Goal: Information Seeking & Learning: Check status

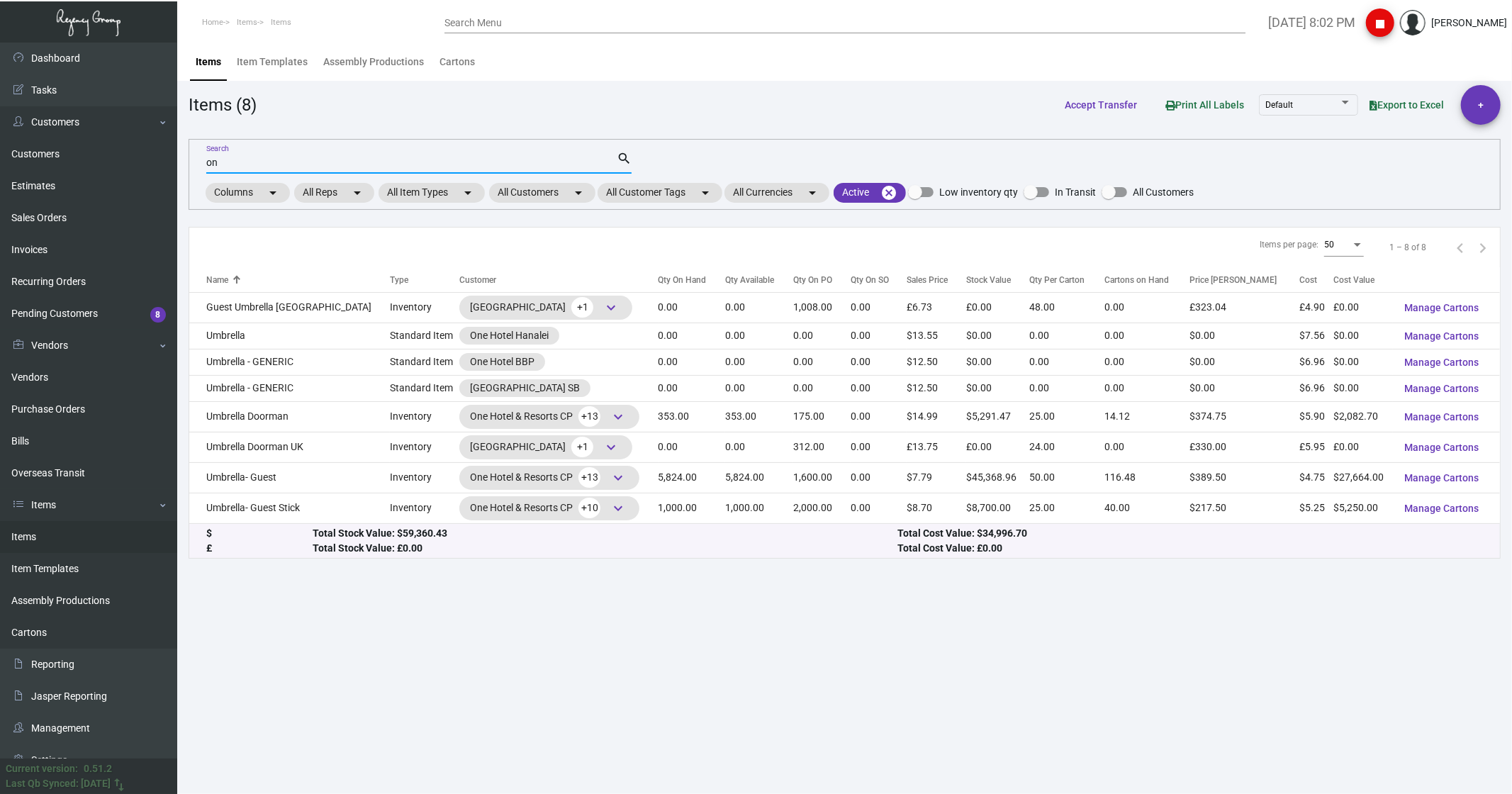
type input "o"
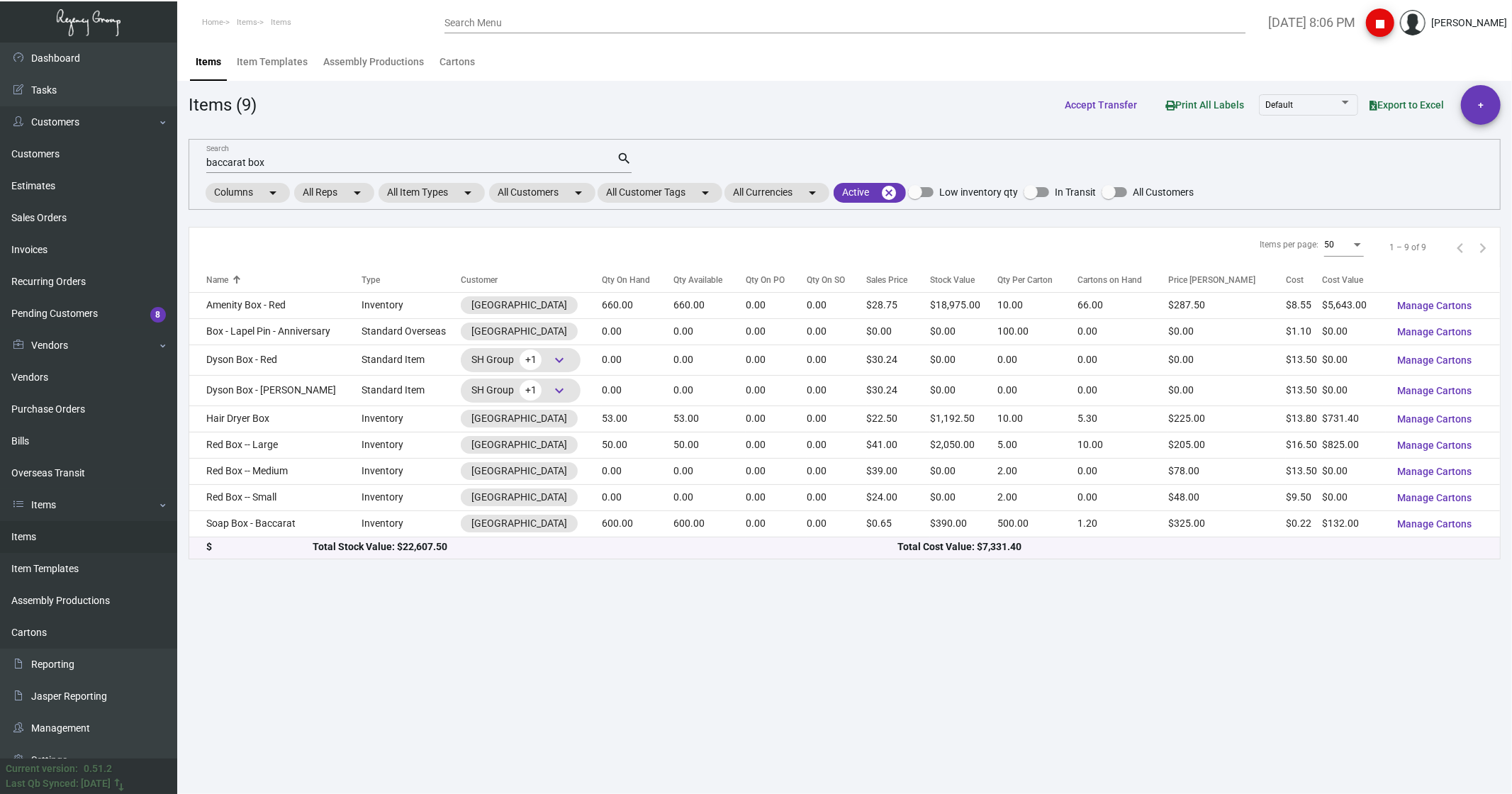
click at [295, 168] on input "baccarat box" at bounding box center [411, 163] width 410 height 11
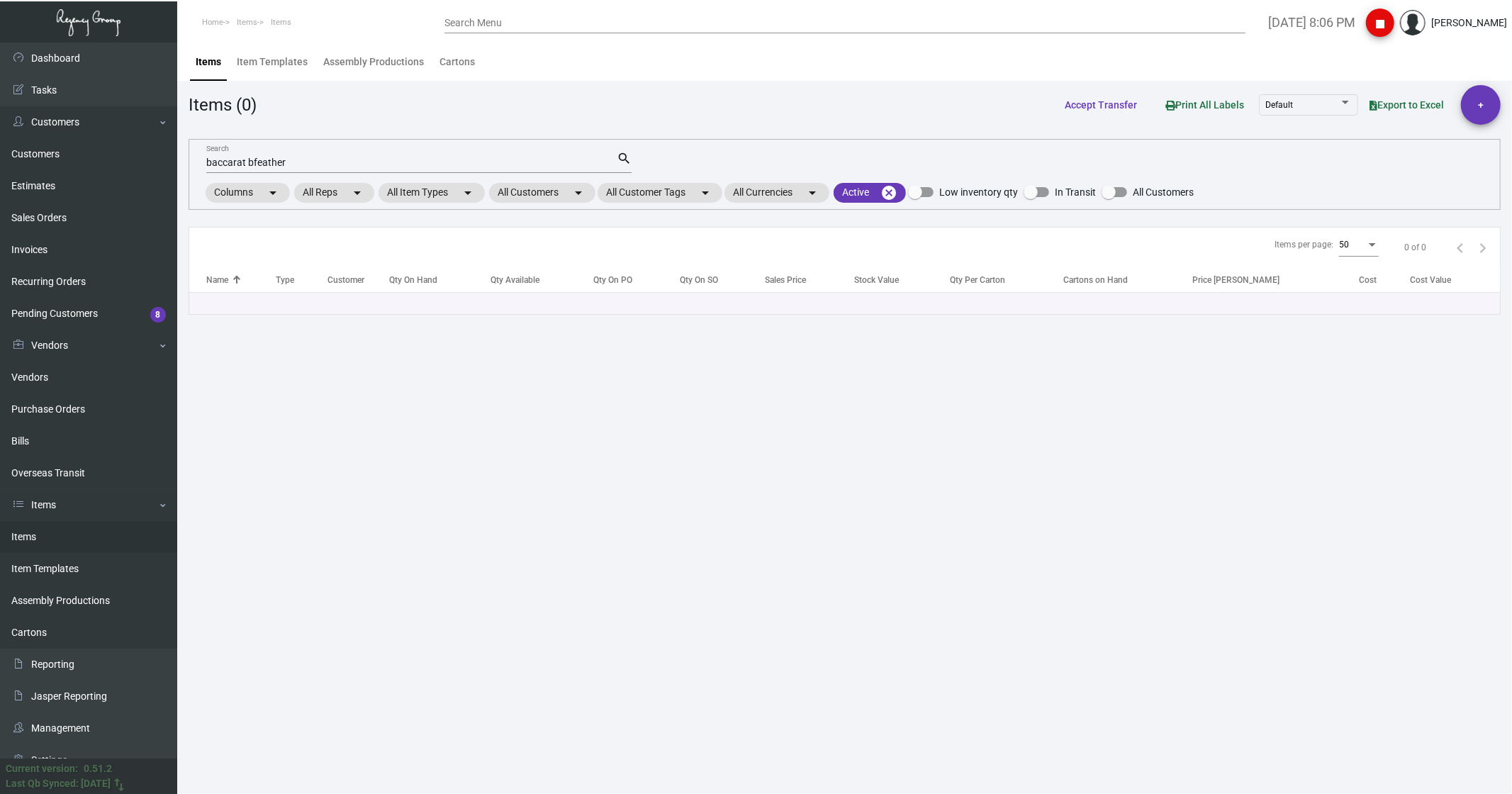
click at [248, 155] on div "baccarat bfeather Search" at bounding box center [411, 162] width 410 height 22
click at [257, 160] on input "baccarat bfeather" at bounding box center [411, 163] width 410 height 11
click at [252, 164] on input "baccarat bfeather" at bounding box center [411, 163] width 410 height 11
type input "baccarat feather"
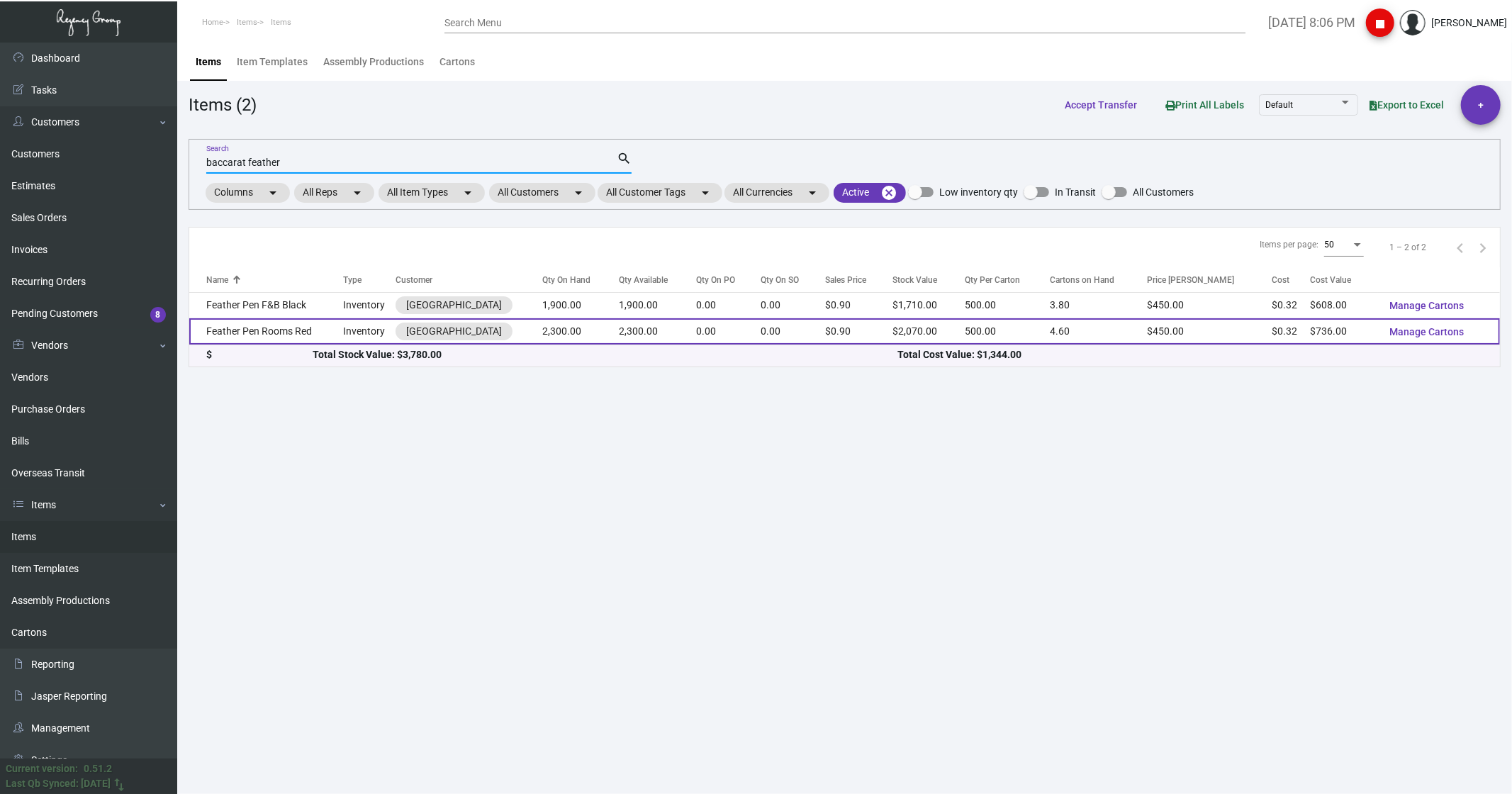
click at [263, 328] on td "Feather Pen Rooms Red" at bounding box center [266, 331] width 154 height 27
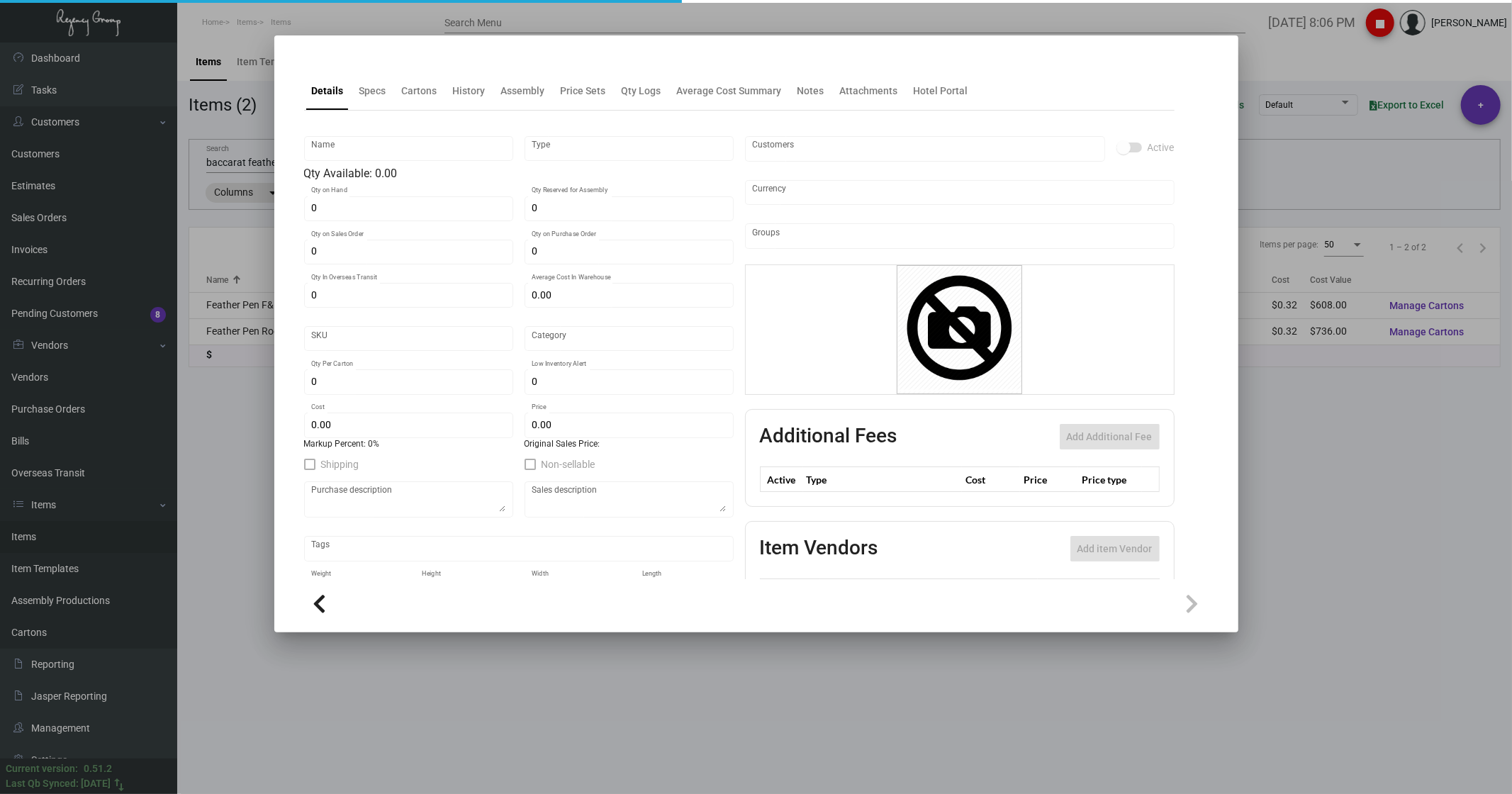
type input "Feather Pen Rooms Red"
type input "Inventory"
type input "2,300"
type input "2,500"
type input "$ 8.36"
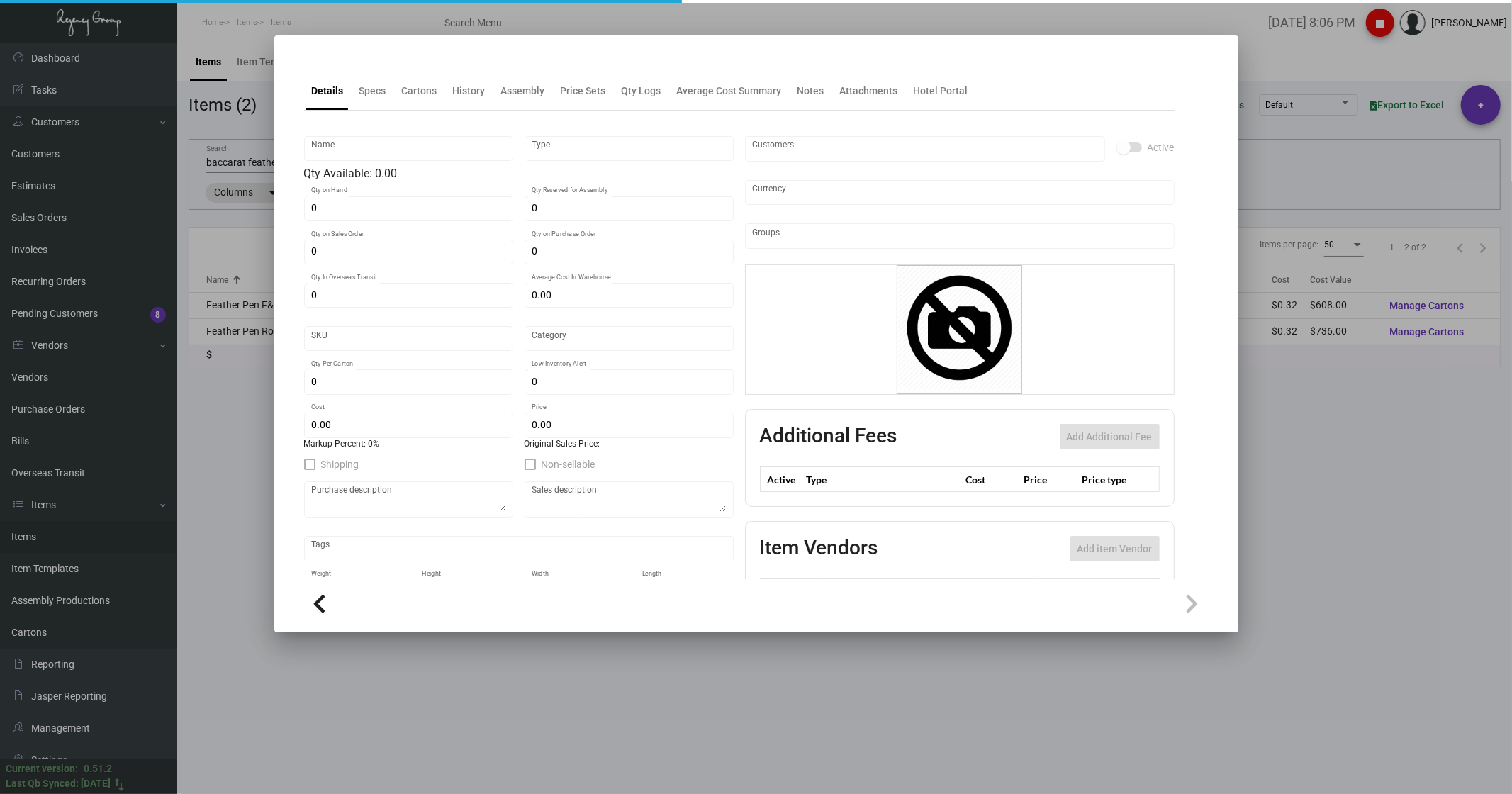
type input "607"
type input "Standard"
type input "500"
type input "$ 0.32"
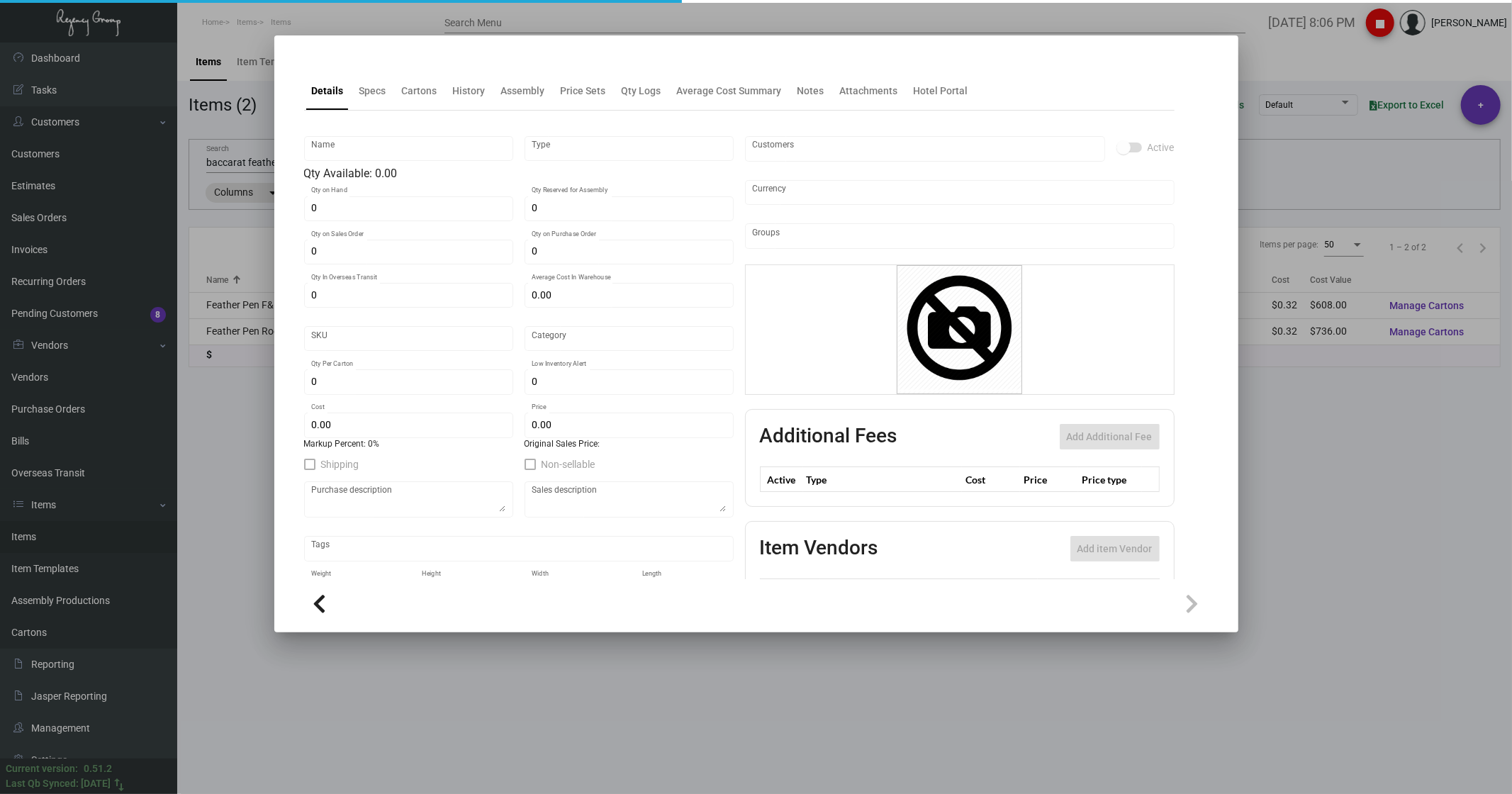
type input "$ 0.90"
type textarea "Feather Pen: Size 32-35 [PERSON_NAME], White color feather pen, red color ink w…"
checkbox input "true"
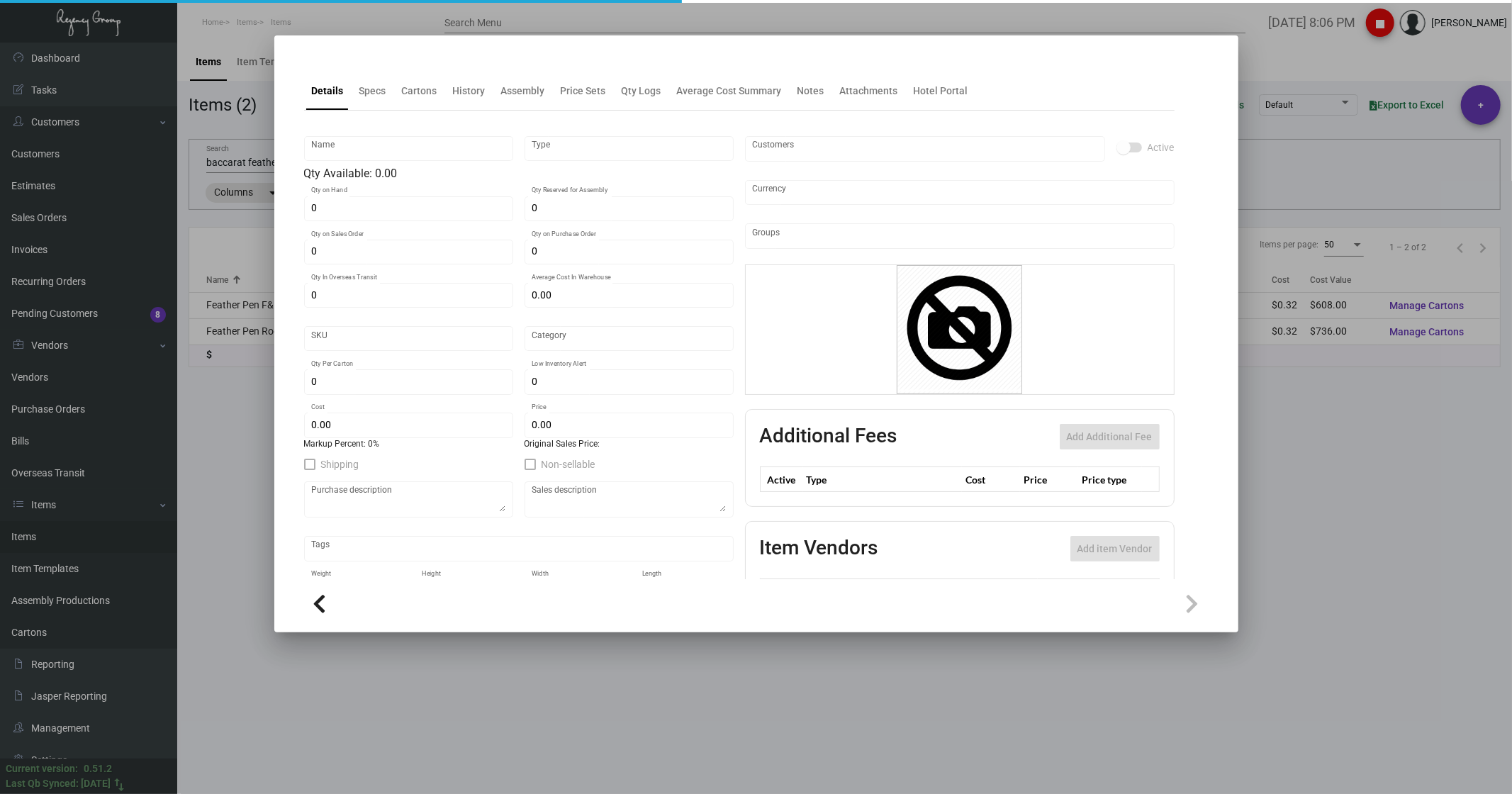
type input "United States Dollar $"
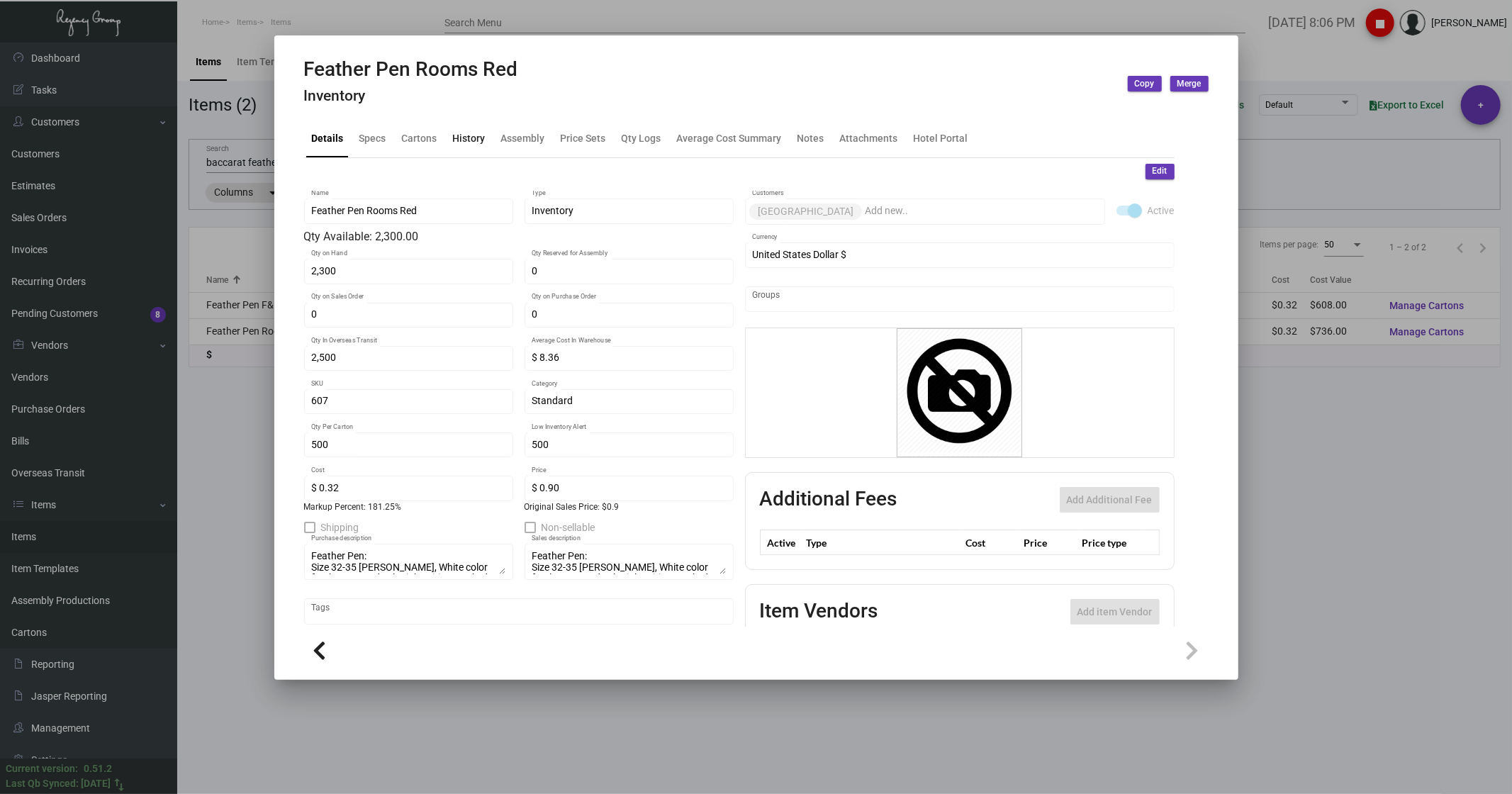
click at [465, 140] on div "History" at bounding box center [468, 138] width 32 height 15
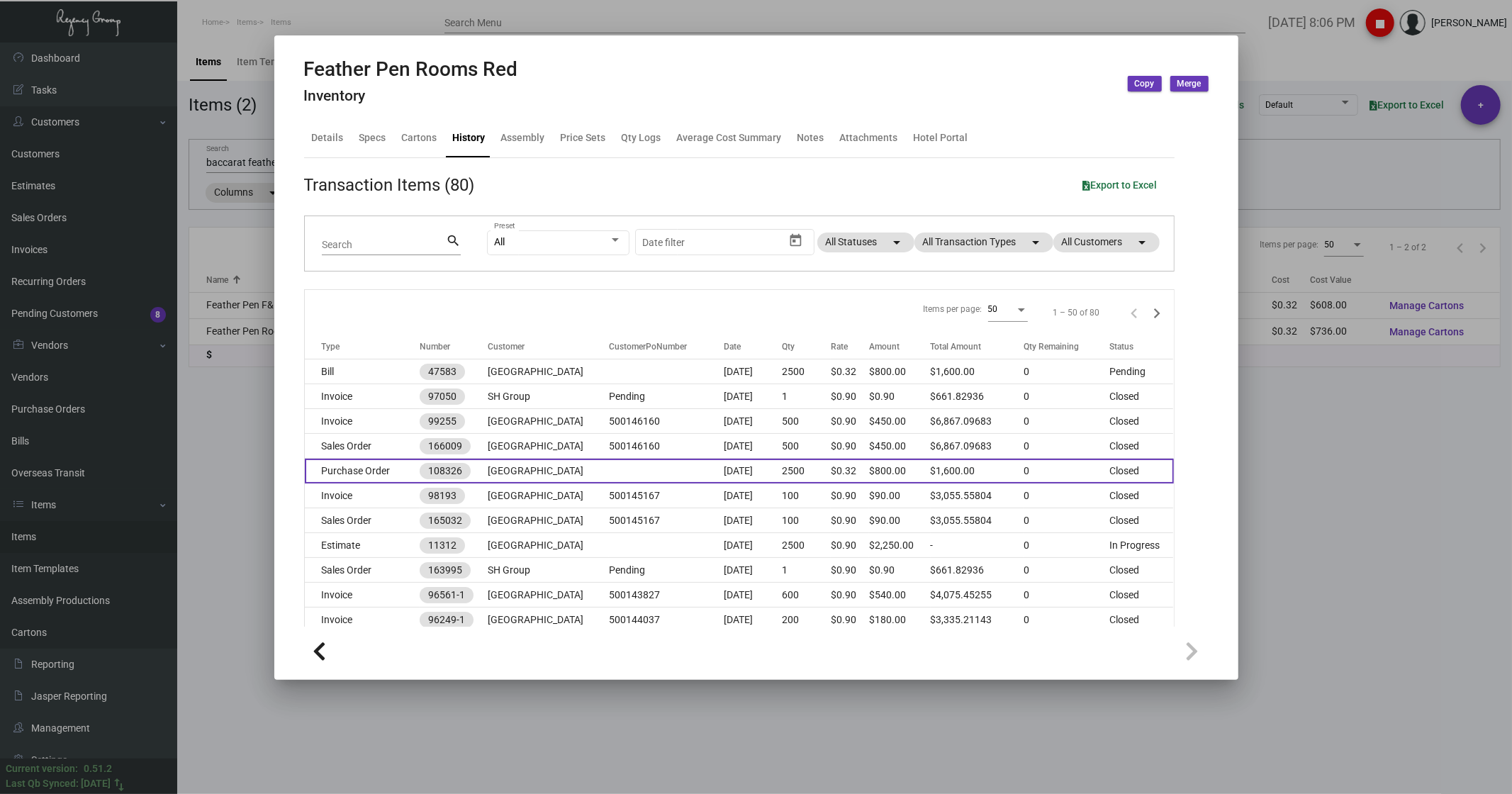
click at [362, 466] on td "Purchase Order" at bounding box center [361, 471] width 115 height 25
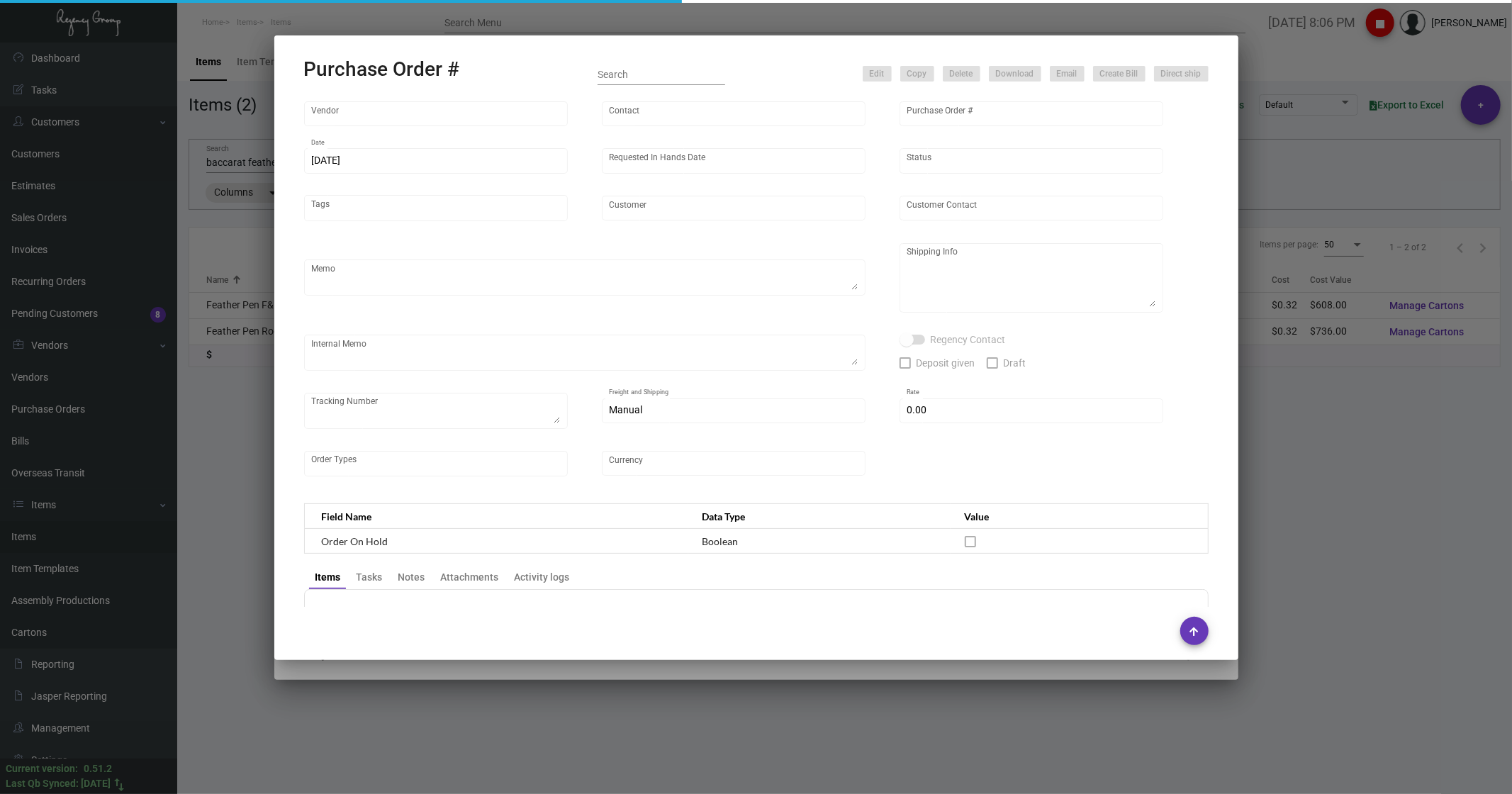
type input "Home Dollar"
type input "Flora -"
type input "108326"
type input "[DATE]"
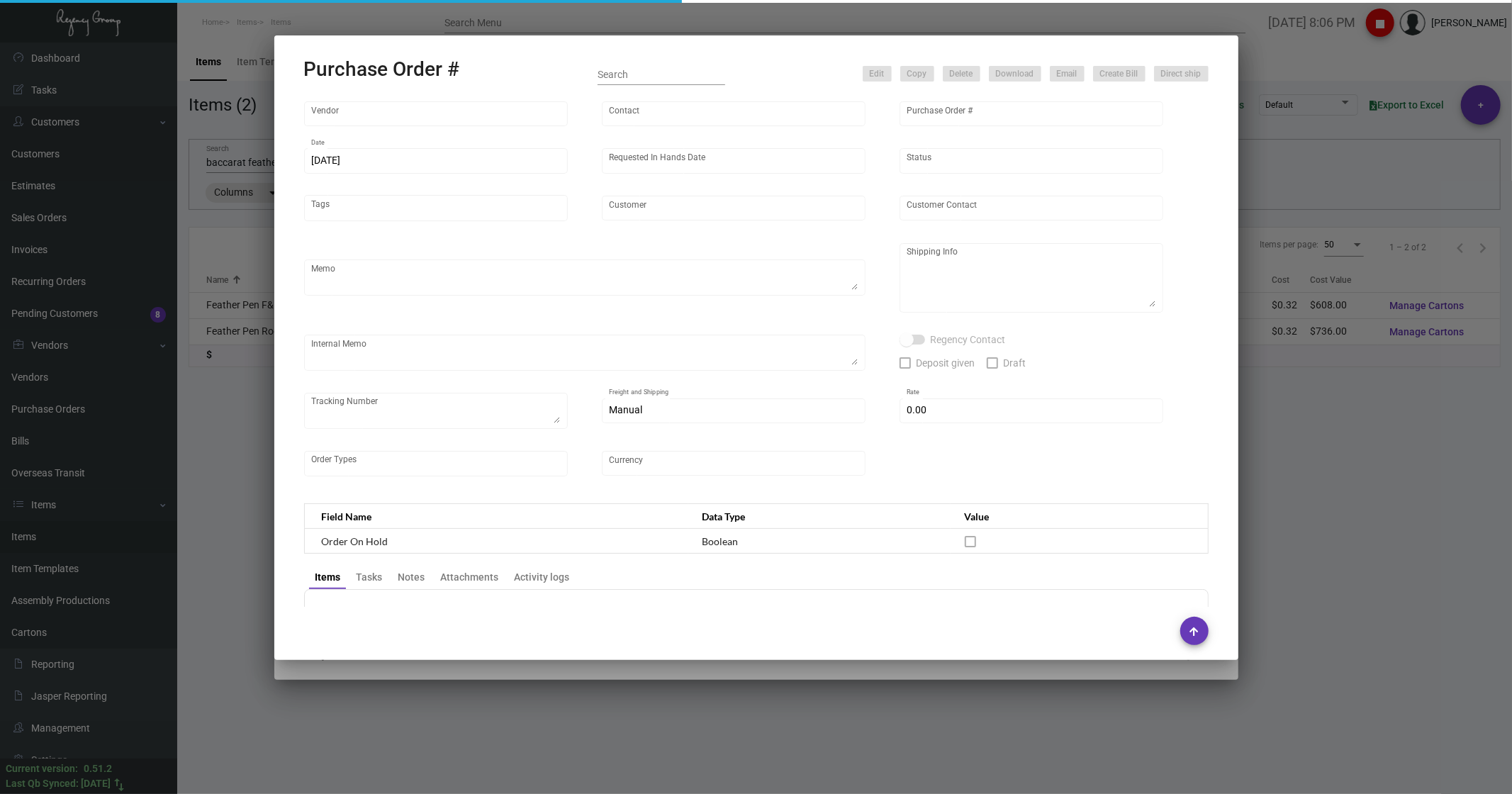
type input "[GEOGRAPHIC_DATA]"
type textarea "Air to [GEOGRAPHIC_DATA]."
type textarea "Regency Group NJ - [PERSON_NAME] [STREET_ADDRESS]"
type textarea "12/17 - DHL#5026182162"
checkbox input "true"
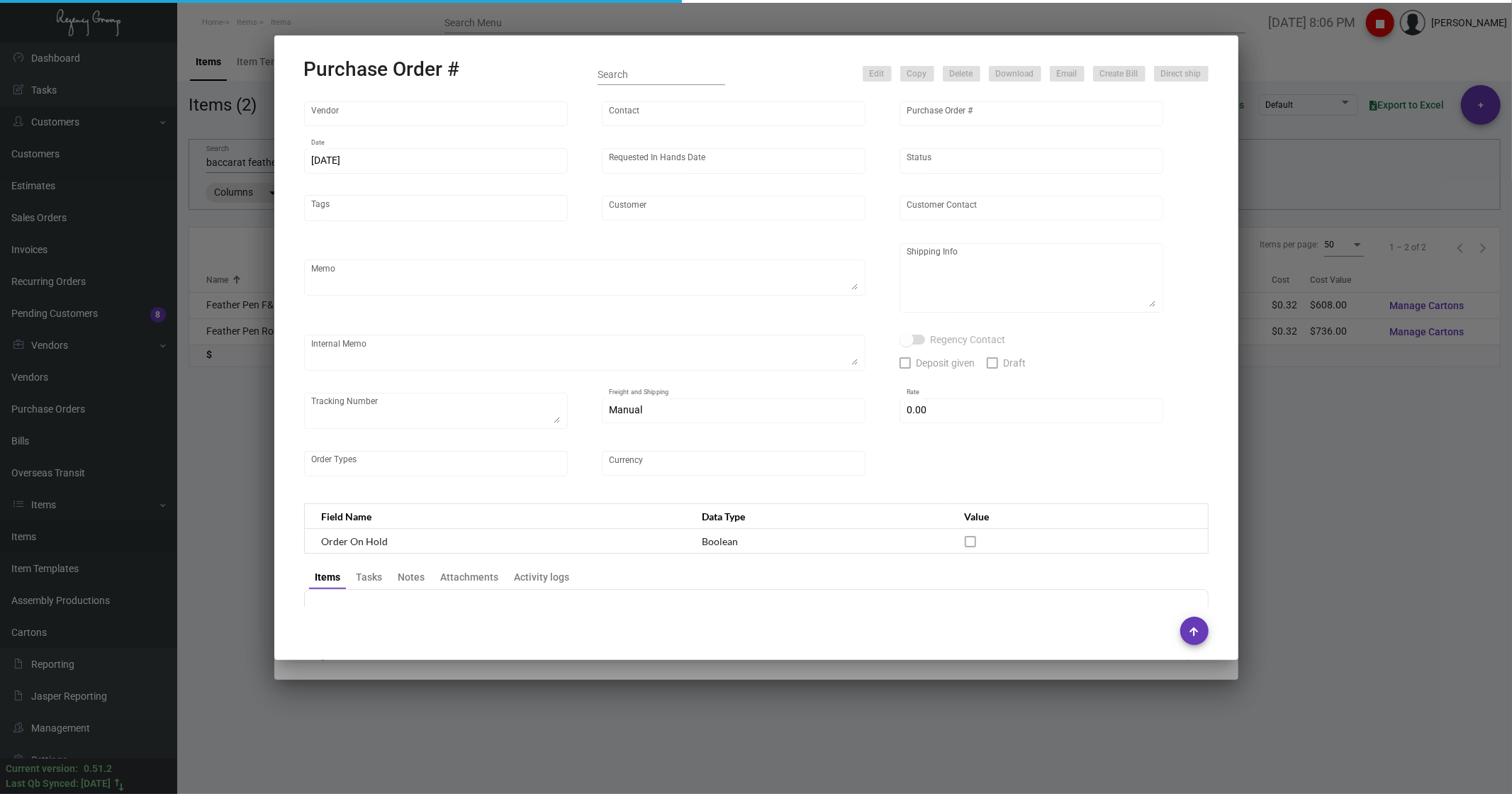
type input "$ 0.00"
type input "United States Dollar $"
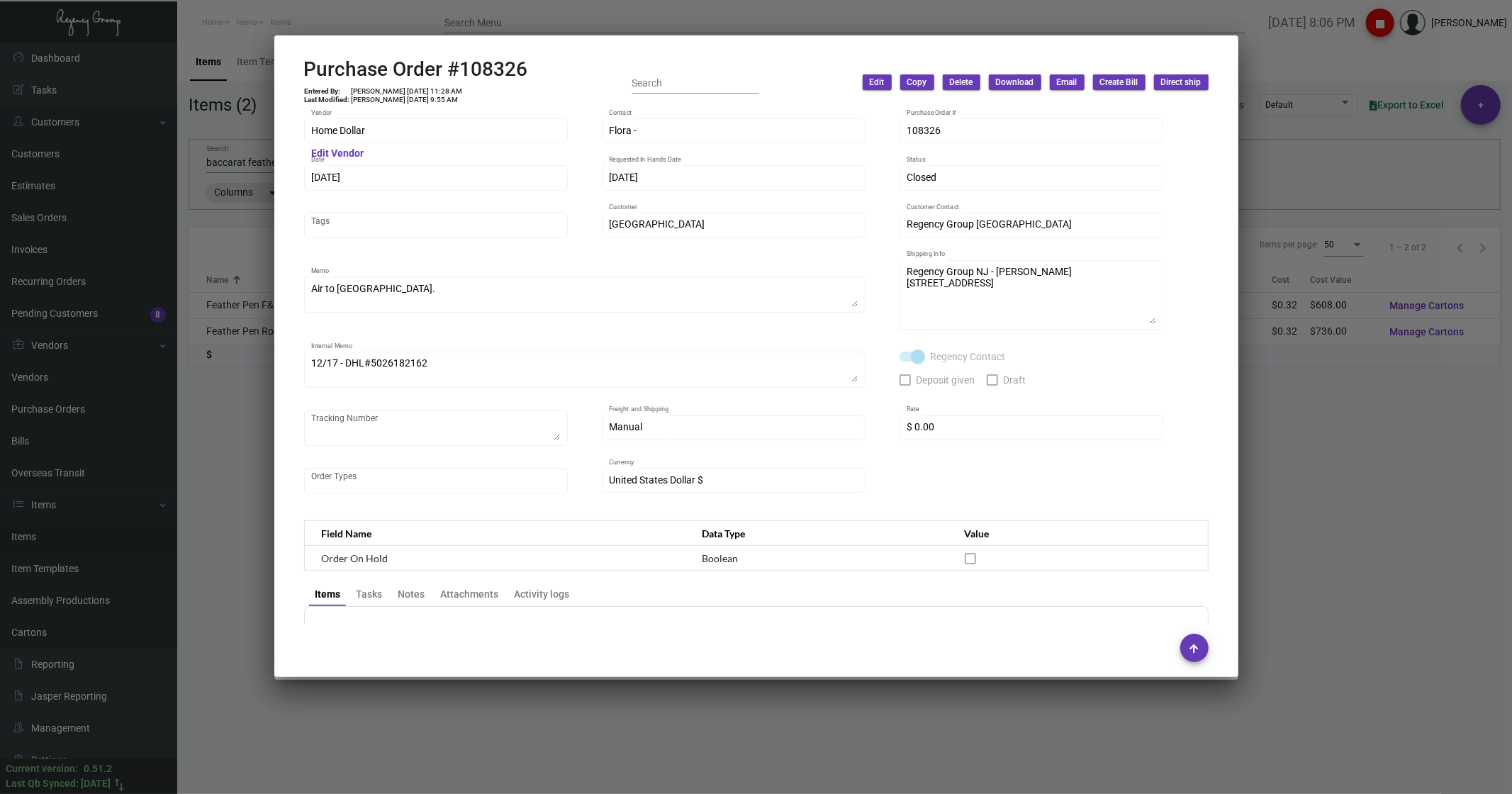
click at [239, 431] on div at bounding box center [756, 397] width 1512 height 794
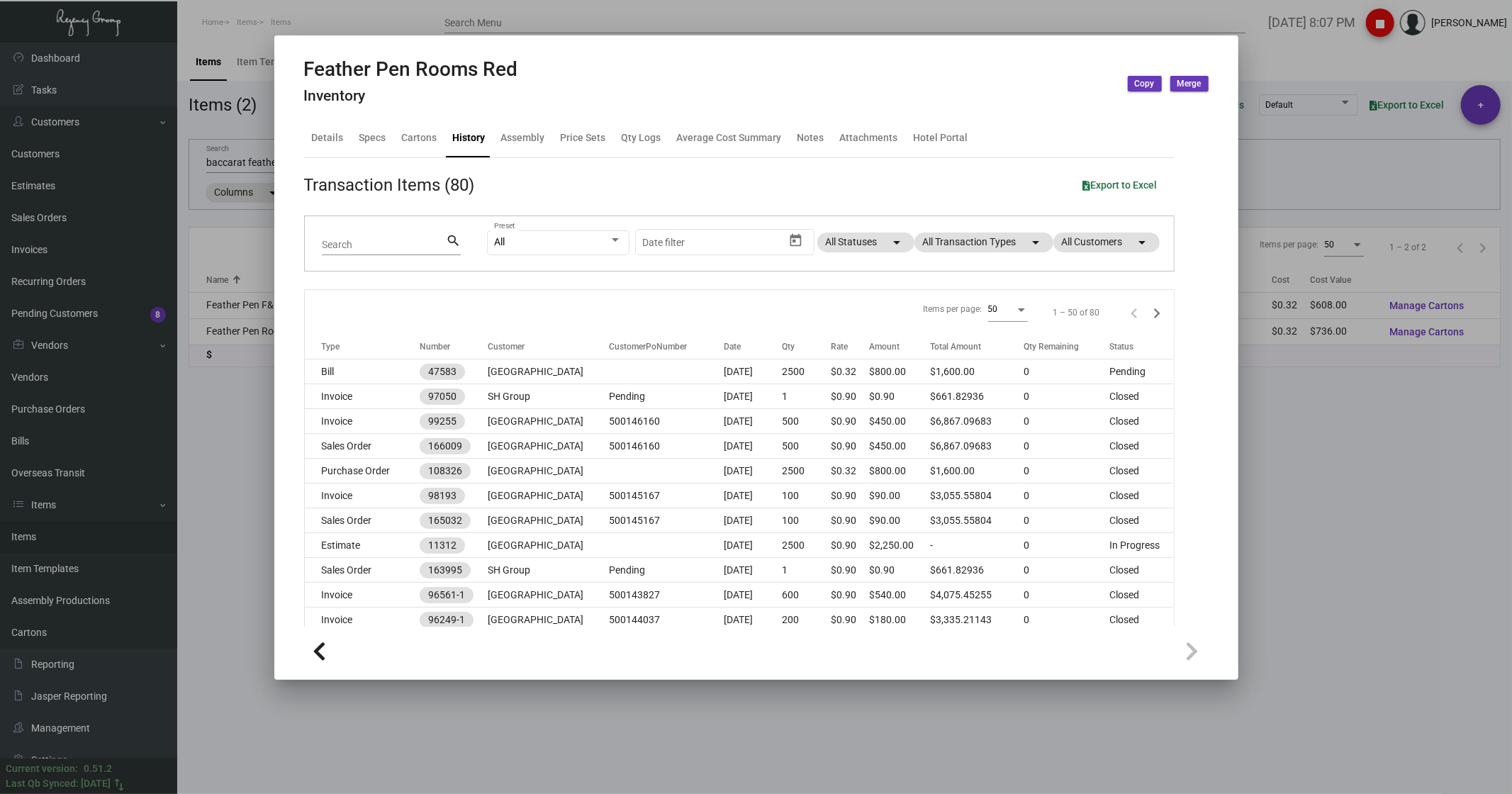
click at [254, 482] on div at bounding box center [756, 397] width 1512 height 794
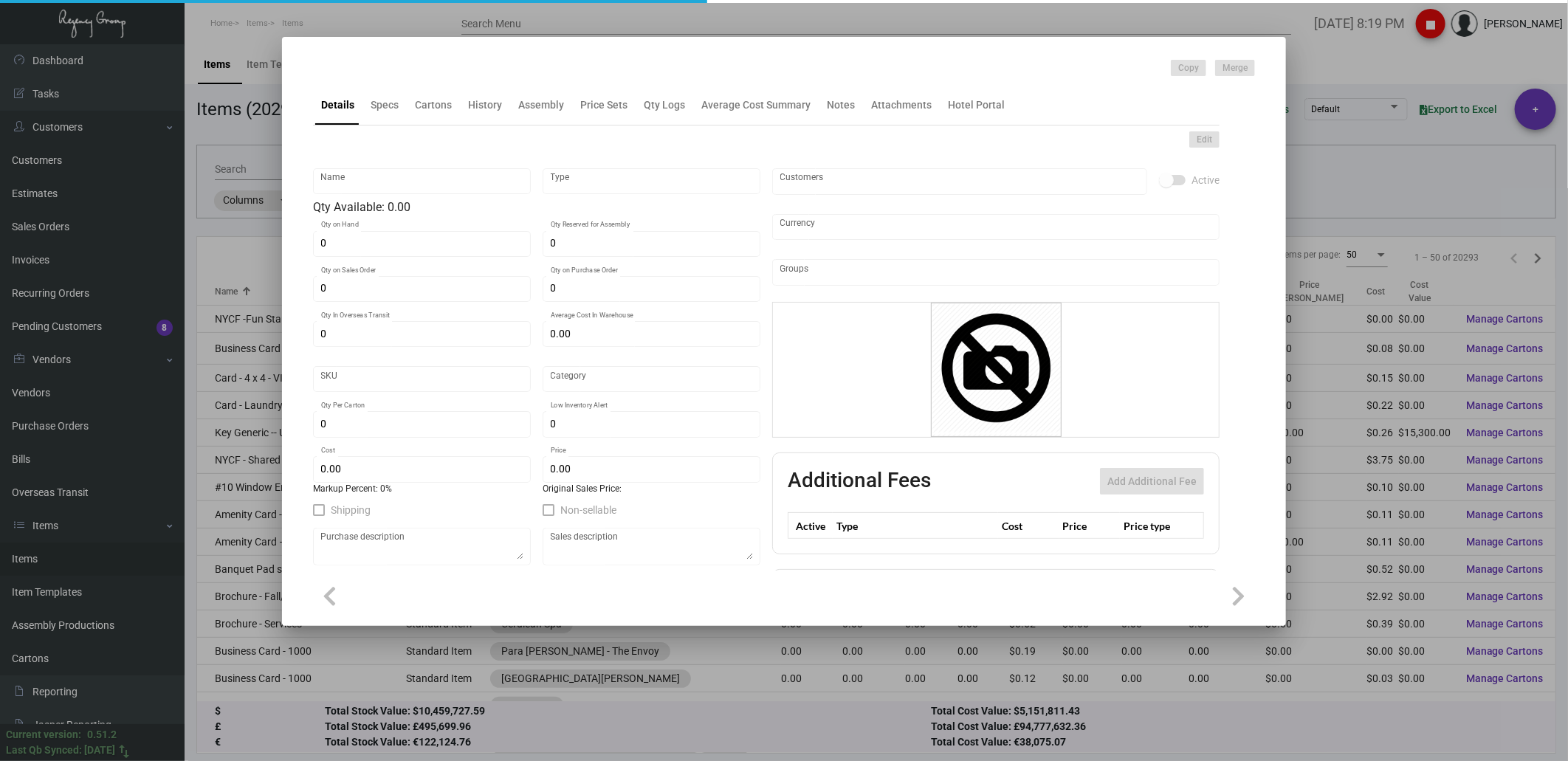
type input "Wristband - VIP - Black"
type input "Inventory"
type input "10,000"
type input "$ 0.313"
type input "Overseas"
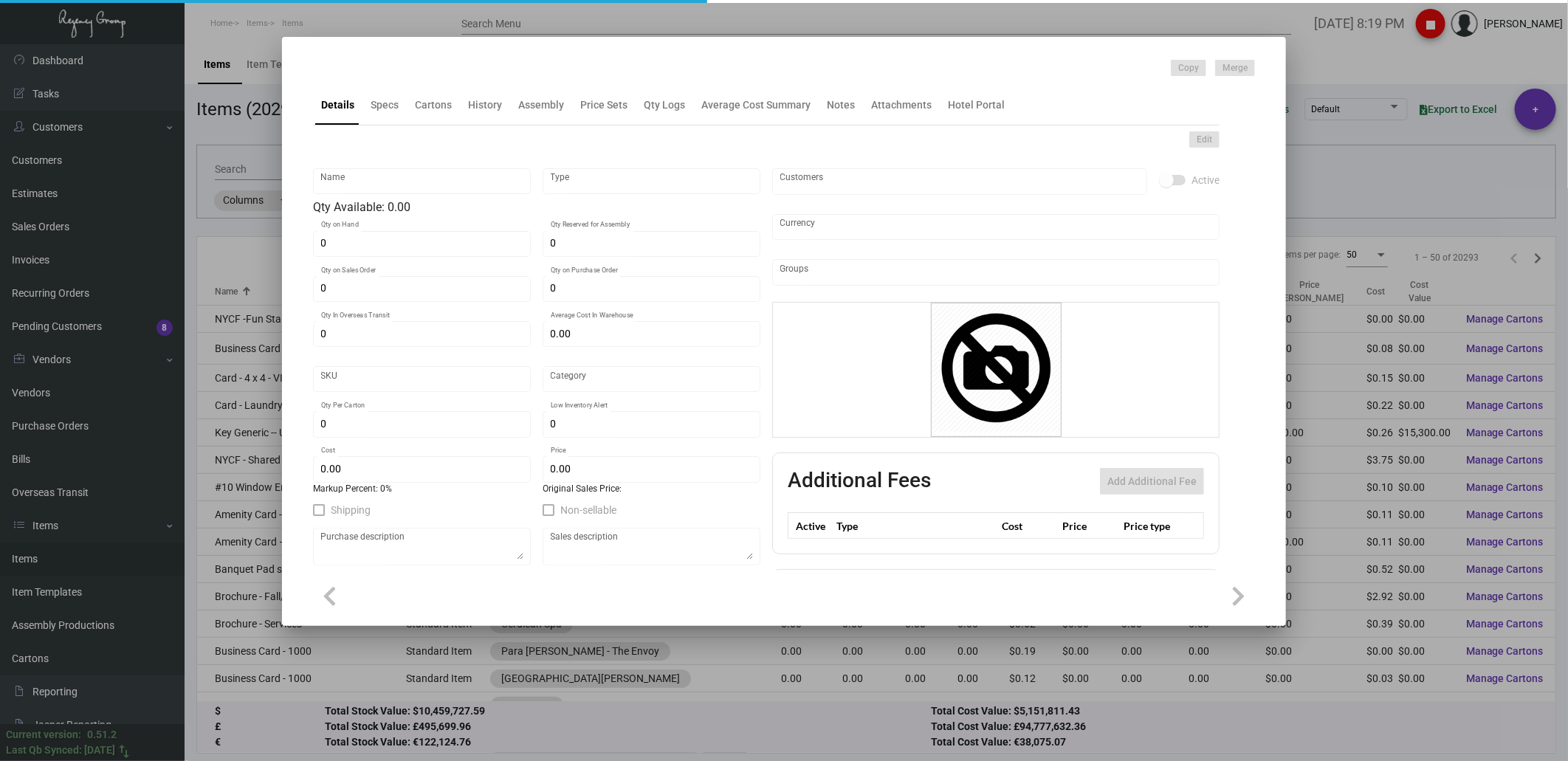
type input "2,000"
type input "$ 0.305"
type input "$ 0.55"
checkbox input "true"
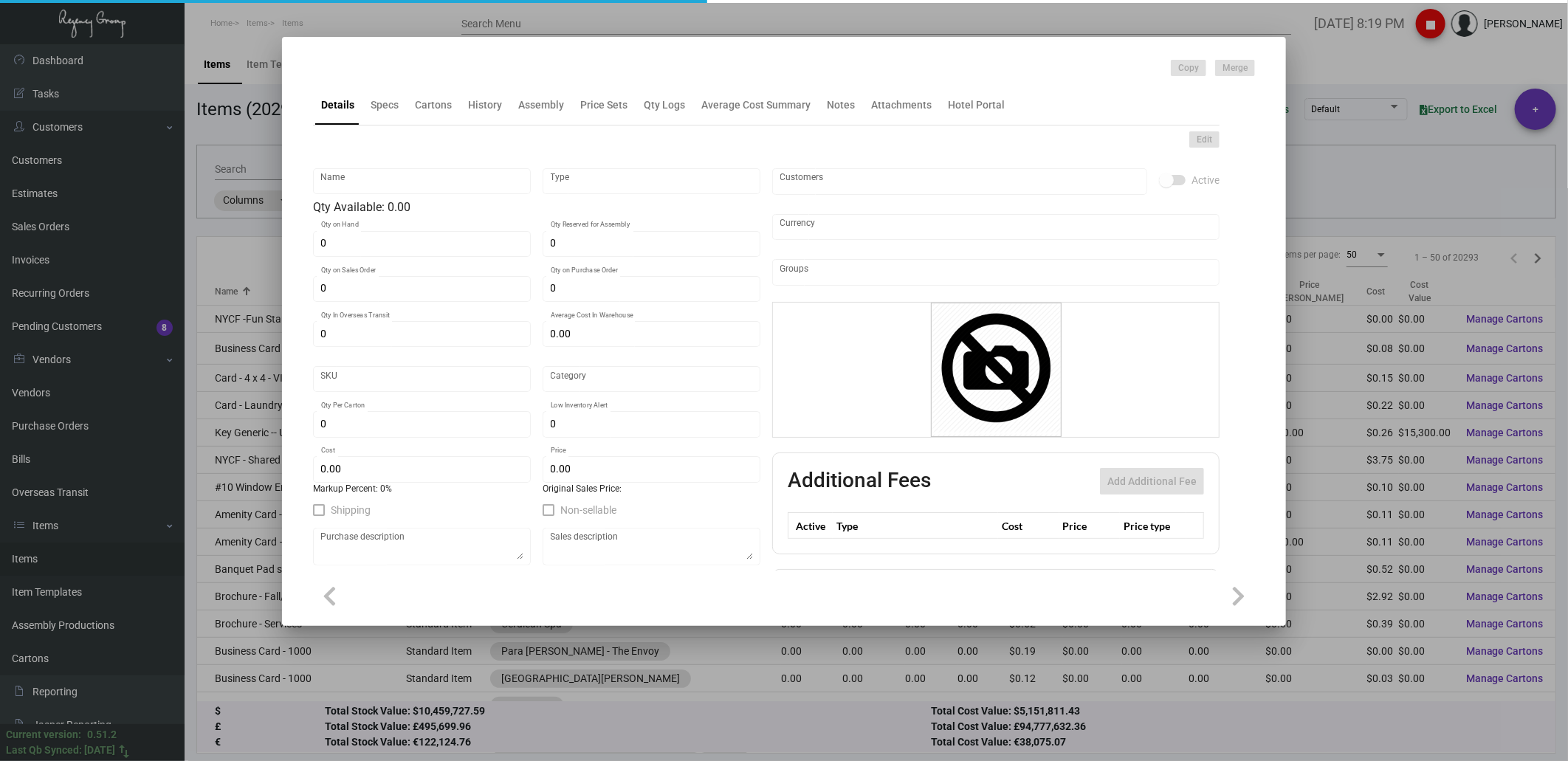
type input "United States Dollar $"
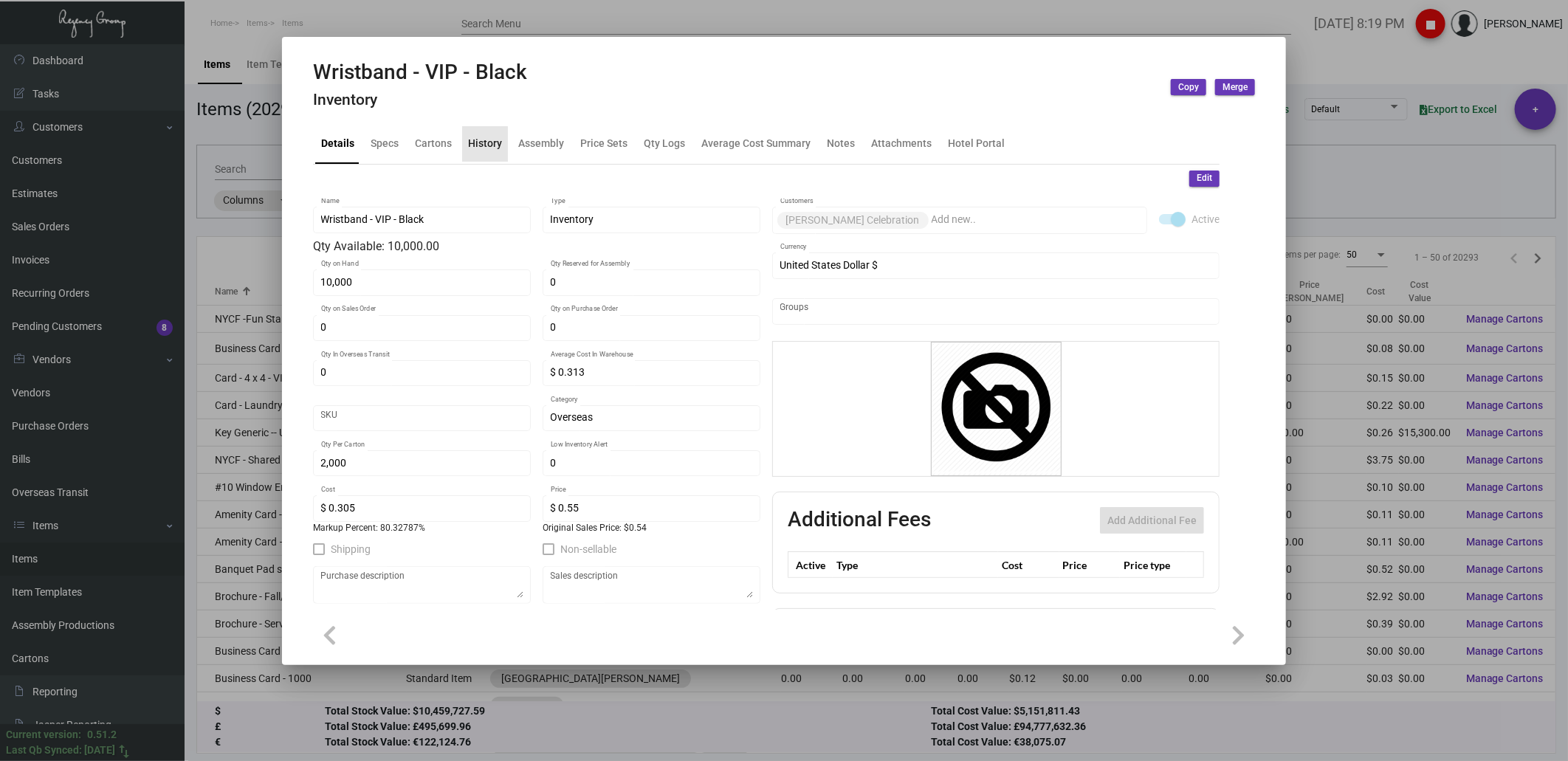
click at [490, 142] on div "History" at bounding box center [485, 144] width 34 height 15
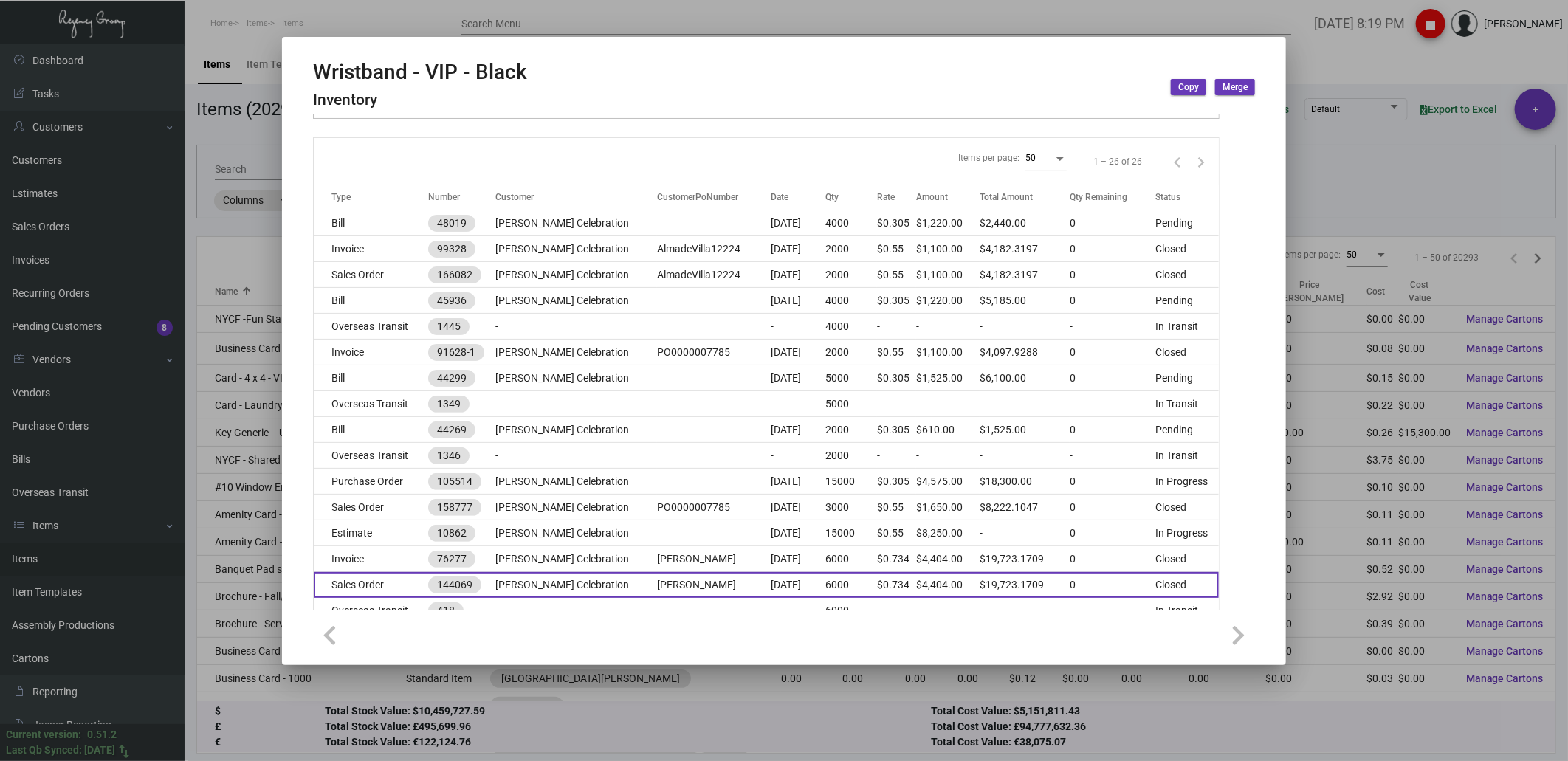
scroll to position [246, 0]
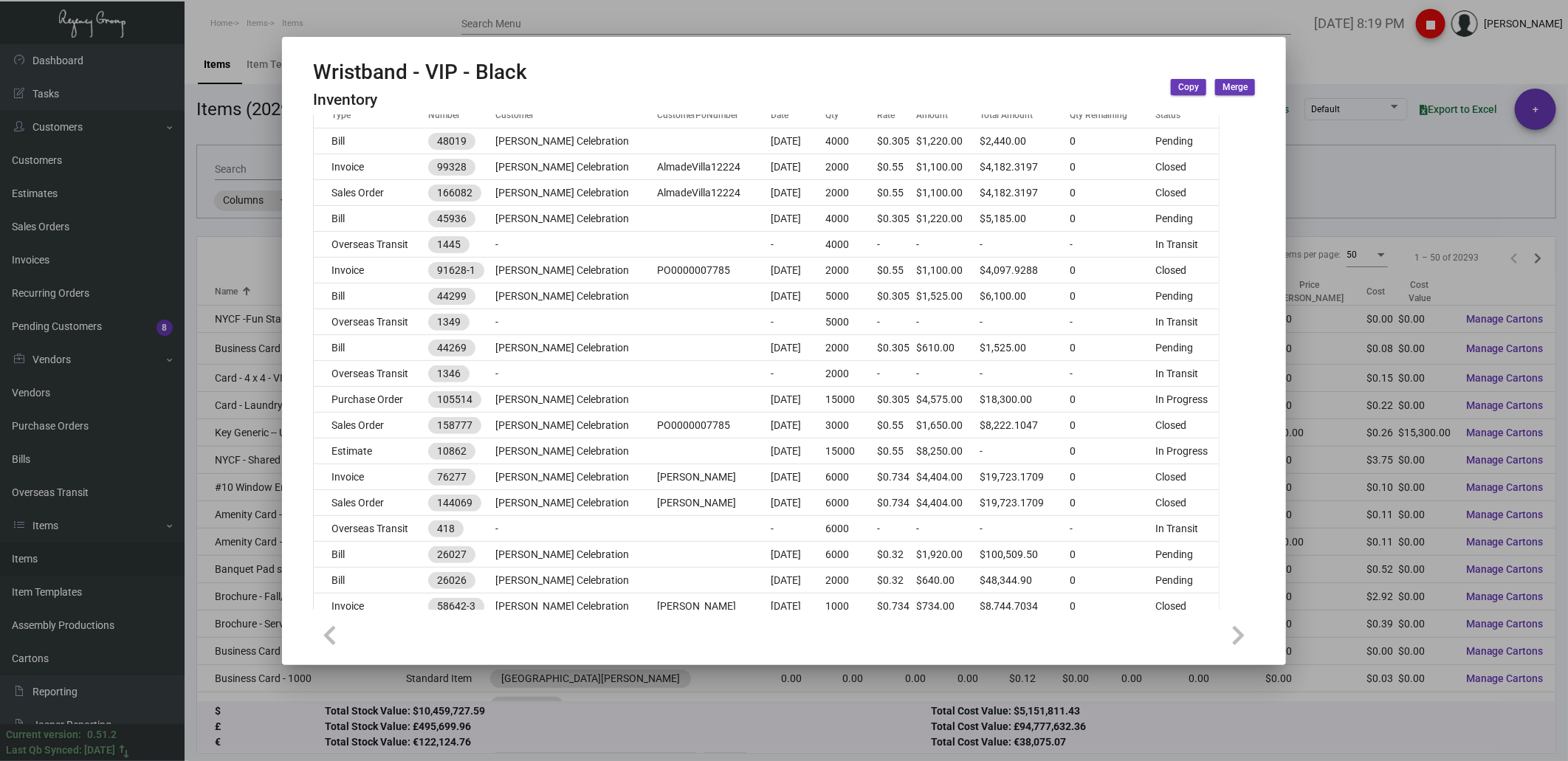
click at [1356, 76] on div at bounding box center [784, 380] width 1568 height 761
